Goal: Task Accomplishment & Management: Use online tool/utility

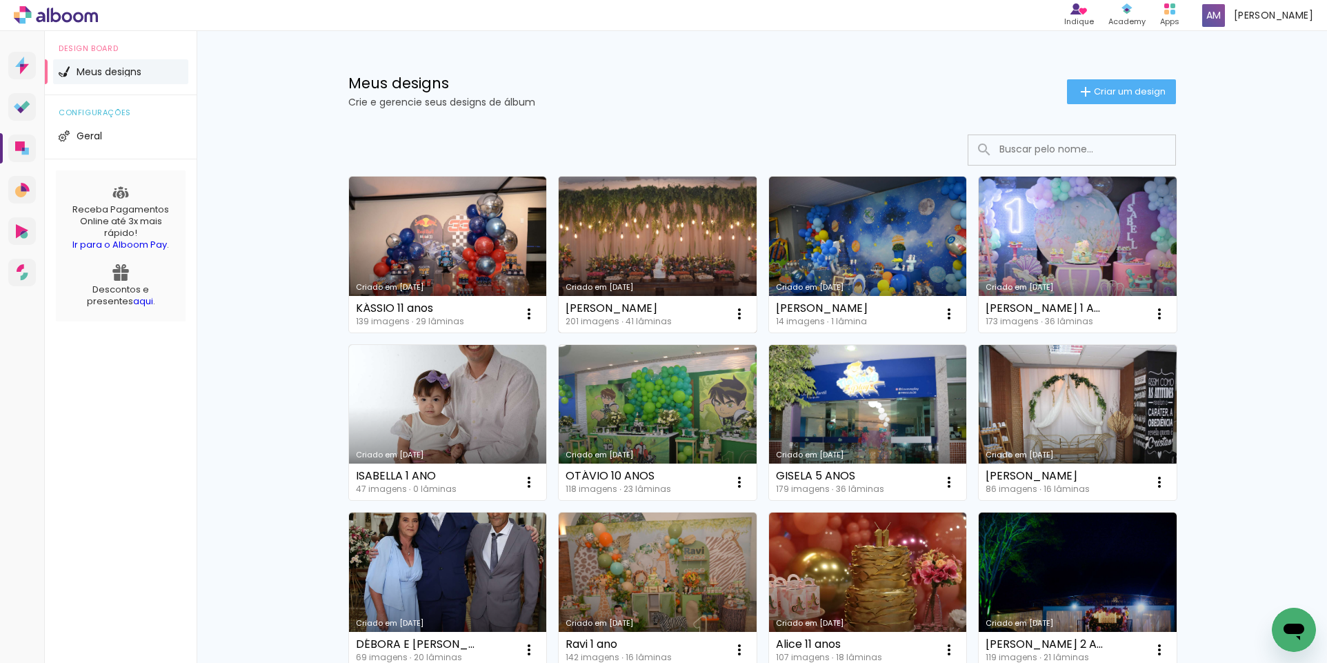
click at [638, 250] on link "Criado em [DATE]" at bounding box center [658, 255] width 198 height 156
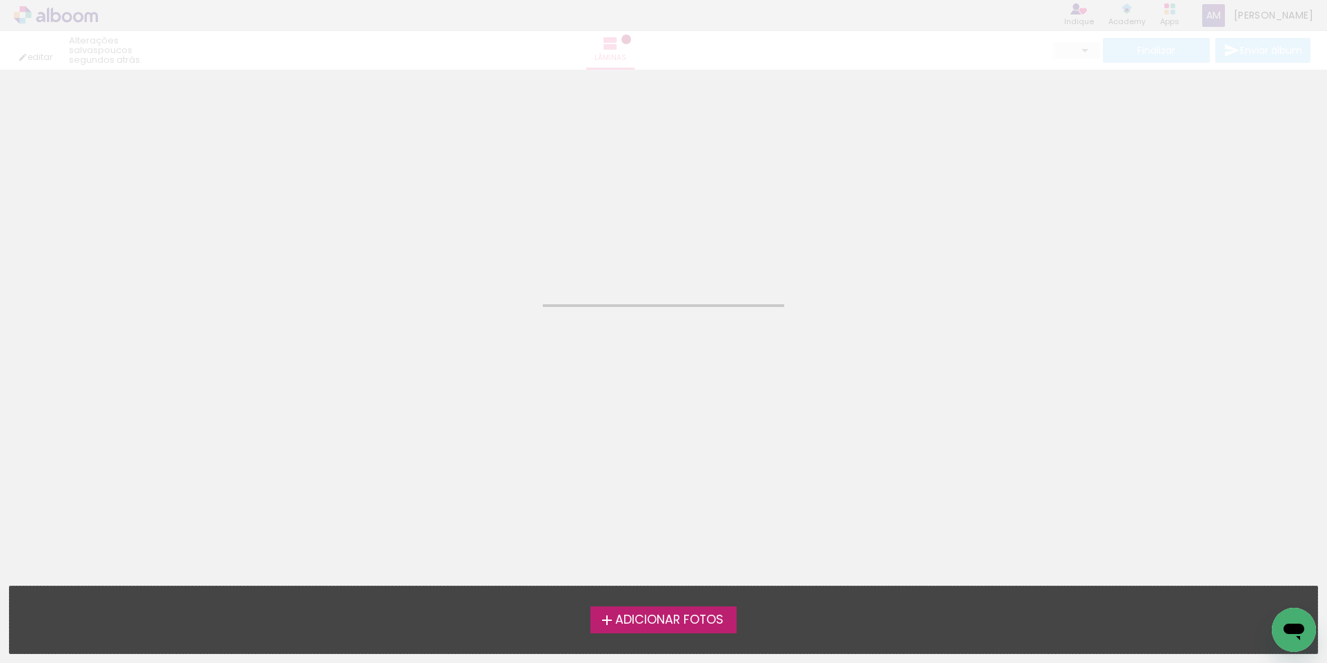
click at [638, 250] on neon-animated-pages "Confirmar Cancelar" at bounding box center [663, 366] width 1327 height 593
